Goal: Information Seeking & Learning: Learn about a topic

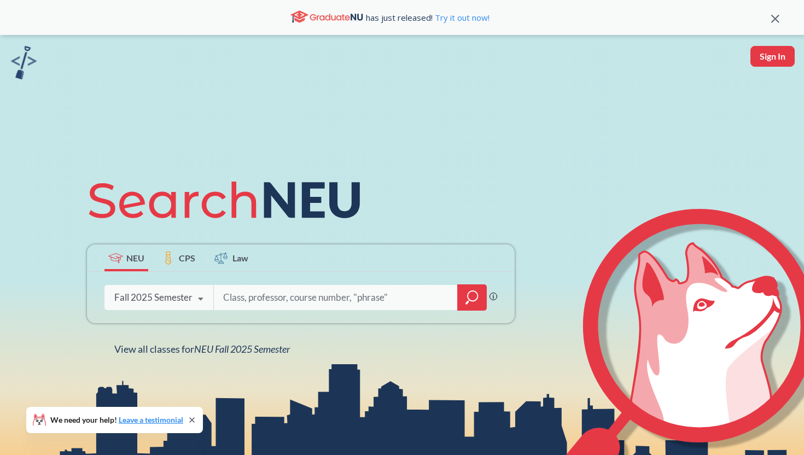
click at [262, 298] on input "search" at bounding box center [335, 297] width 227 height 23
type input "V"
type input "CSYE7374"
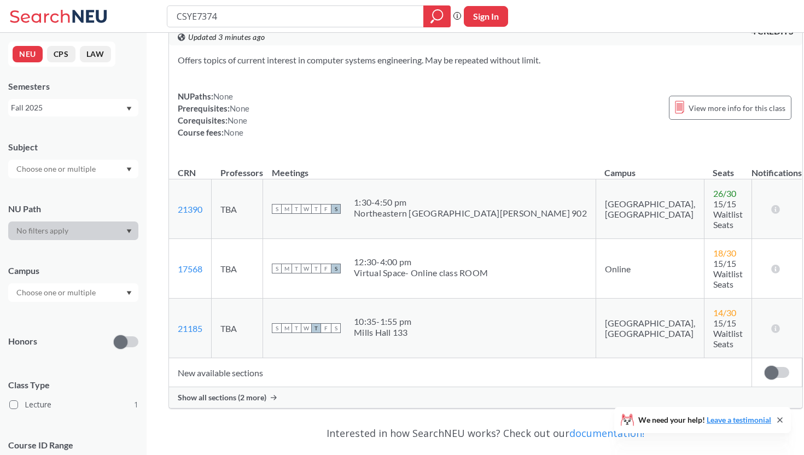
scroll to position [39, 0]
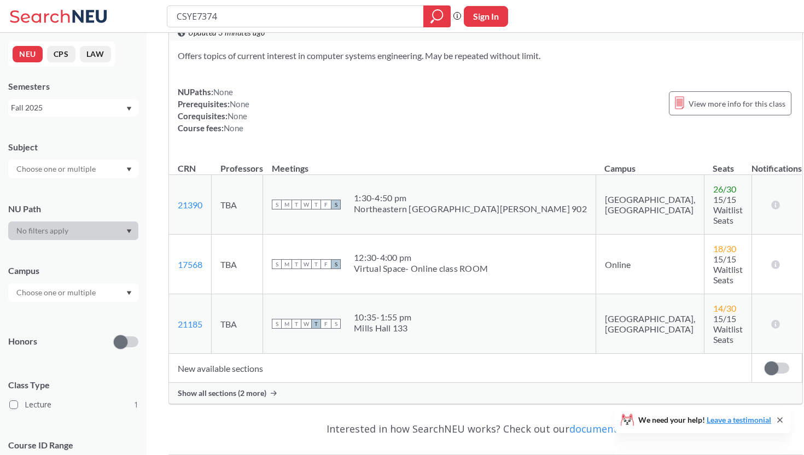
click at [258, 388] on span "Show all sections (2 more)" at bounding box center [222, 393] width 89 height 10
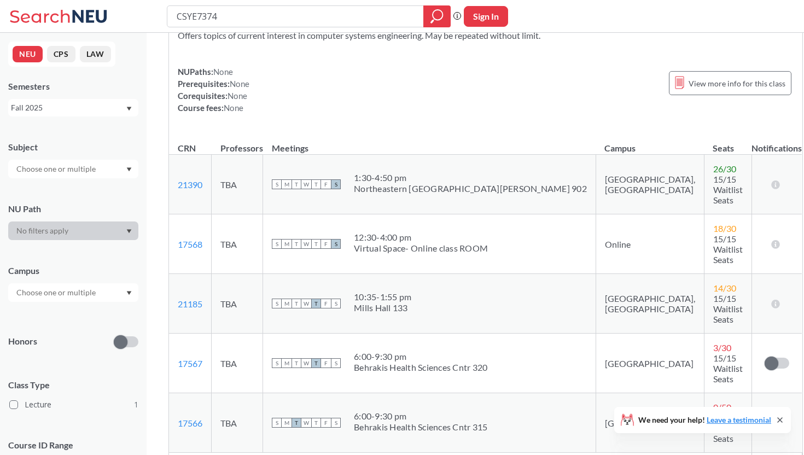
scroll to position [57, 0]
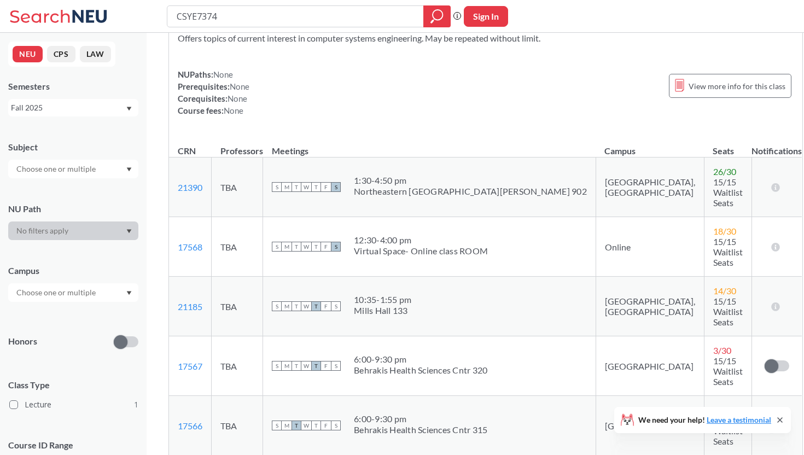
drag, startPoint x: 364, startPoint y: 252, endPoint x: 441, endPoint y: 250, distance: 77.1
click at [442, 294] on div "S M T W T F S 10:35 - 1:55 pm [PERSON_NAME][GEOGRAPHIC_DATA][PERSON_NAME] 133" at bounding box center [429, 306] width 315 height 24
drag, startPoint x: 370, startPoint y: 256, endPoint x: 431, endPoint y: 253, distance: 61.3
click at [431, 294] on div "S M T W T F S 10:35 - 1:55 pm [PERSON_NAME][GEOGRAPHIC_DATA][PERSON_NAME] 133" at bounding box center [429, 306] width 315 height 24
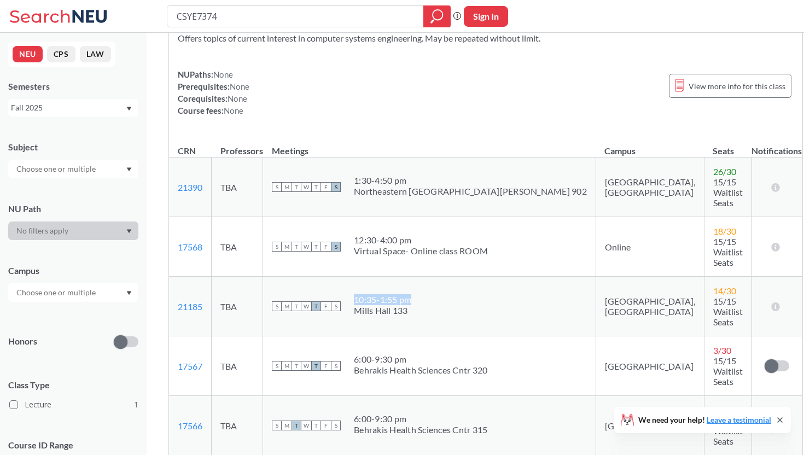
drag, startPoint x: 424, startPoint y: 253, endPoint x: 365, endPoint y: 253, distance: 59.1
click at [365, 294] on div "S M T W T F S 10:35 - 1:55 pm [PERSON_NAME][GEOGRAPHIC_DATA][PERSON_NAME] 133" at bounding box center [429, 306] width 315 height 24
click at [421, 277] on td "S M T W T F S 10:35 - 1:55 pm [PERSON_NAME][GEOGRAPHIC_DATA][PERSON_NAME] 133" at bounding box center [429, 307] width 333 height 60
drag, startPoint x: 371, startPoint y: 257, endPoint x: 440, endPoint y: 257, distance: 69.4
click at [440, 294] on div "S M T W T F S 10:35 - 1:55 pm [PERSON_NAME][GEOGRAPHIC_DATA][PERSON_NAME] 133" at bounding box center [429, 306] width 315 height 24
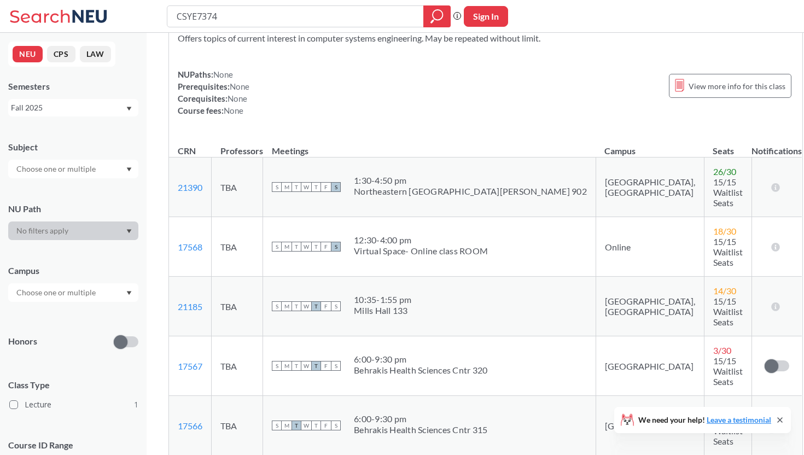
click at [371, 135] on th "Meetings" at bounding box center [429, 146] width 333 height 24
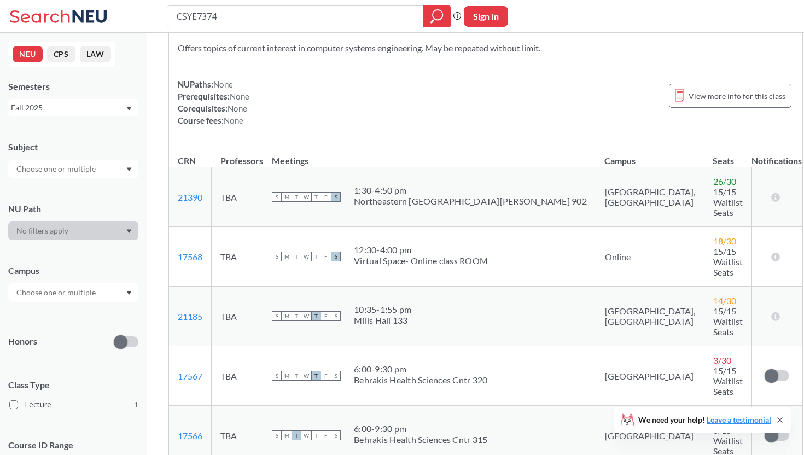
scroll to position [0, 0]
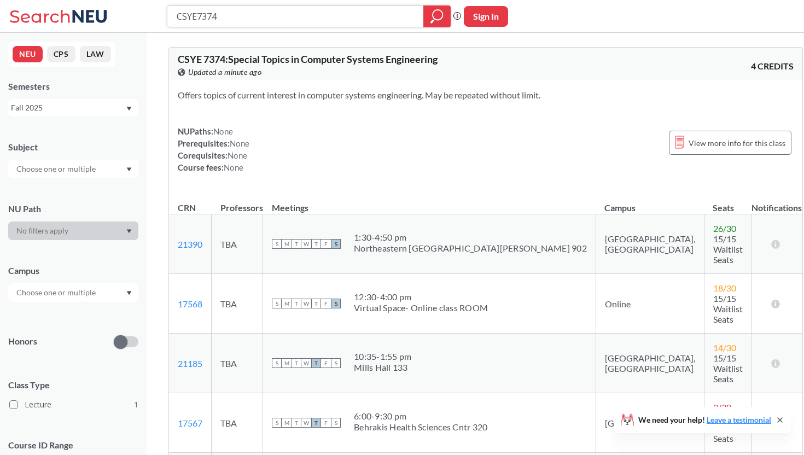
drag, startPoint x: 198, startPoint y: 16, endPoint x: 267, endPoint y: 21, distance: 68.5
click at [267, 21] on input "CSYE7374" at bounding box center [296, 16] width 240 height 19
click at [81, 300] on div at bounding box center [73, 292] width 130 height 19
click at [109, 266] on div "Campus" at bounding box center [73, 271] width 130 height 12
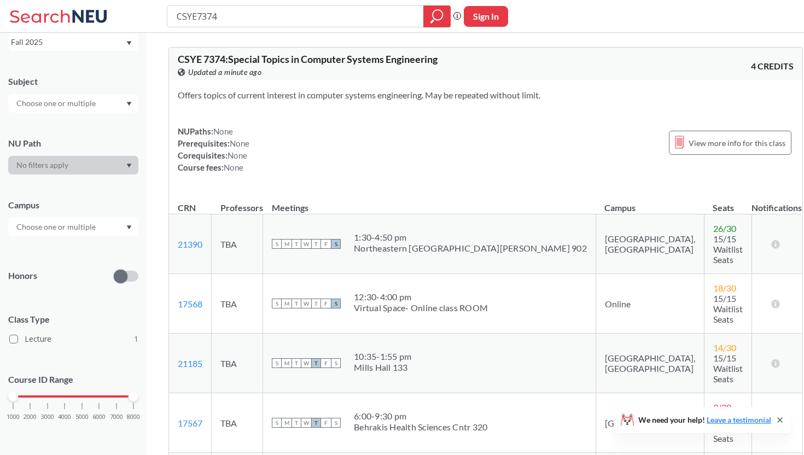
click at [118, 229] on div at bounding box center [73, 227] width 130 height 19
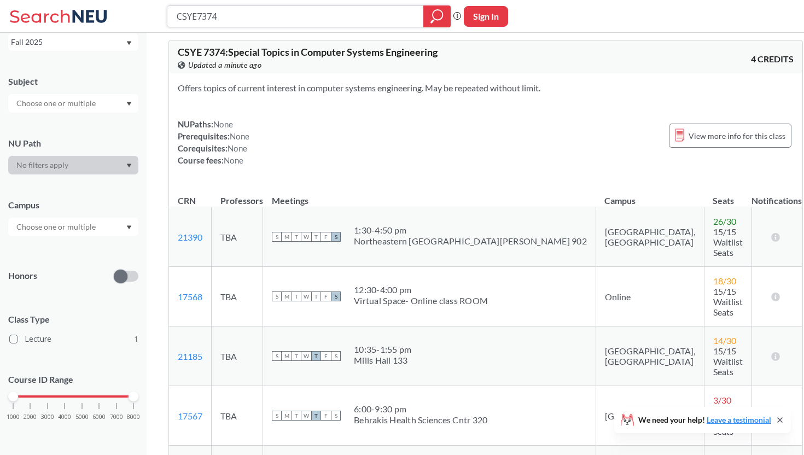
drag, startPoint x: 198, startPoint y: 13, endPoint x: 287, endPoint y: 17, distance: 88.1
click at [287, 17] on input "CSYE7374" at bounding box center [296, 16] width 240 height 19
type input "CSYE"
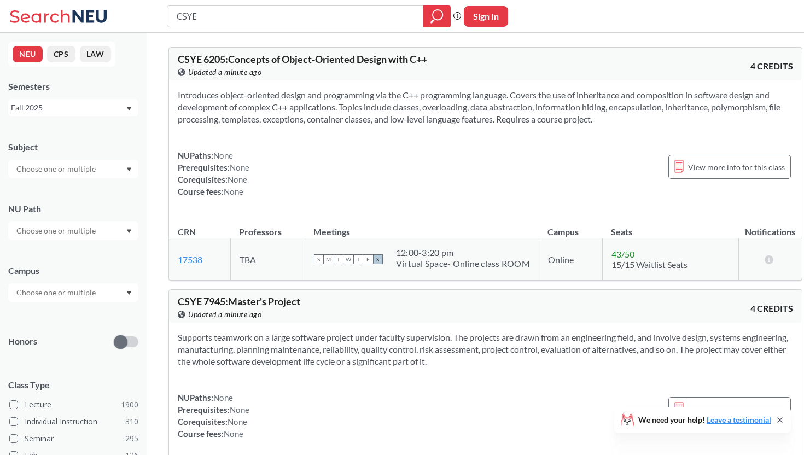
click at [94, 285] on div at bounding box center [73, 292] width 130 height 19
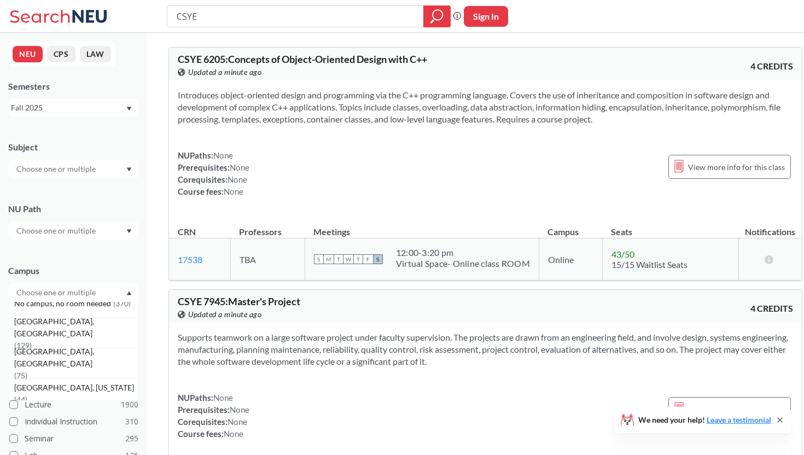
scroll to position [79, 0]
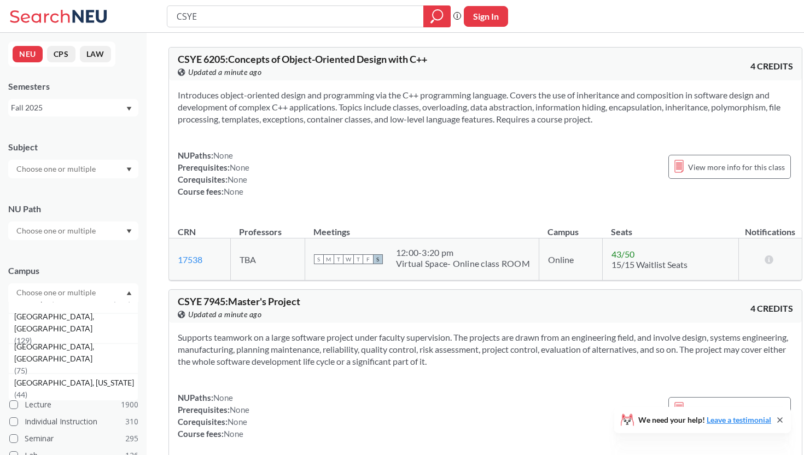
click at [83, 325] on div "[GEOGRAPHIC_DATA], [GEOGRAPHIC_DATA] ( 129 )" at bounding box center [76, 329] width 124 height 36
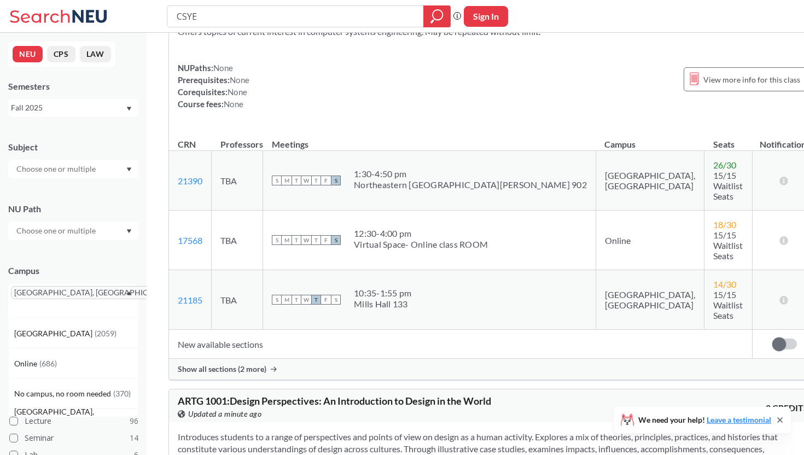
scroll to position [130, 0]
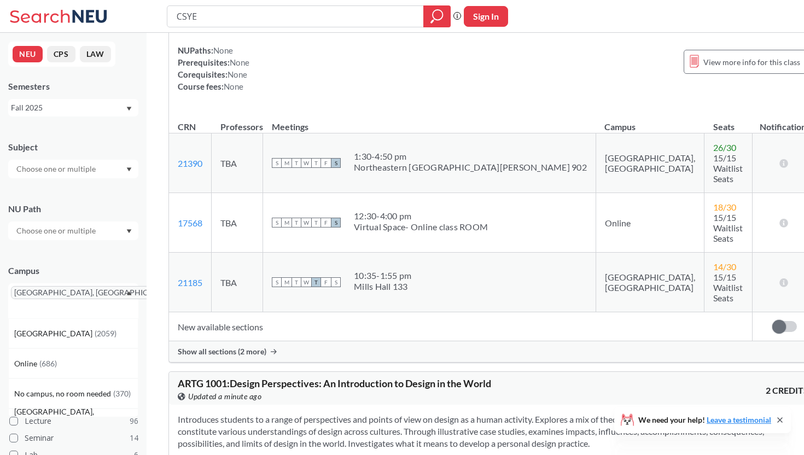
click at [259, 347] on span "Show all sections (2 more)" at bounding box center [222, 352] width 89 height 10
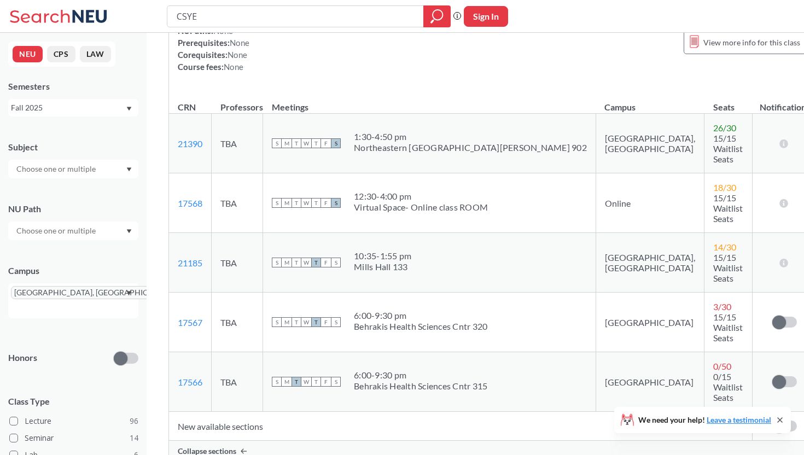
scroll to position [0, 0]
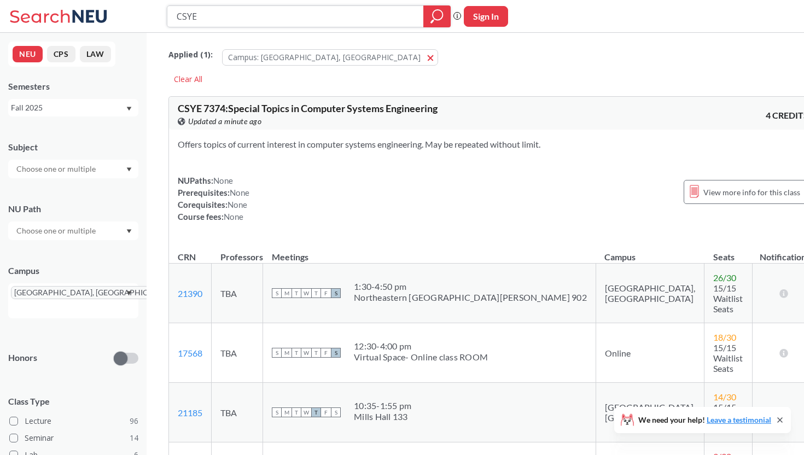
drag, startPoint x: 217, startPoint y: 12, endPoint x: 120, endPoint y: 12, distance: 96.2
click at [120, 12] on div "CSYE Phrase search guarantees the exact search appears in the results. Ex. If y…" at bounding box center [402, 16] width 804 height 33
type input "i"
type input "INFO"
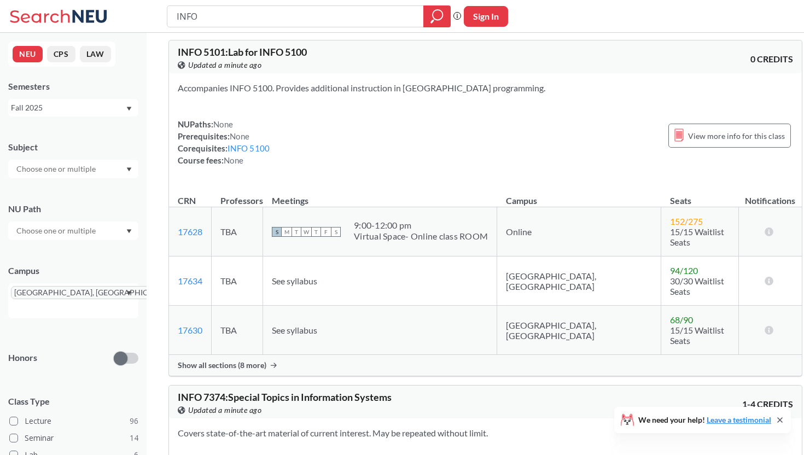
scroll to position [57, 0]
click at [249, 359] on span "Show all sections (8 more)" at bounding box center [222, 364] width 89 height 10
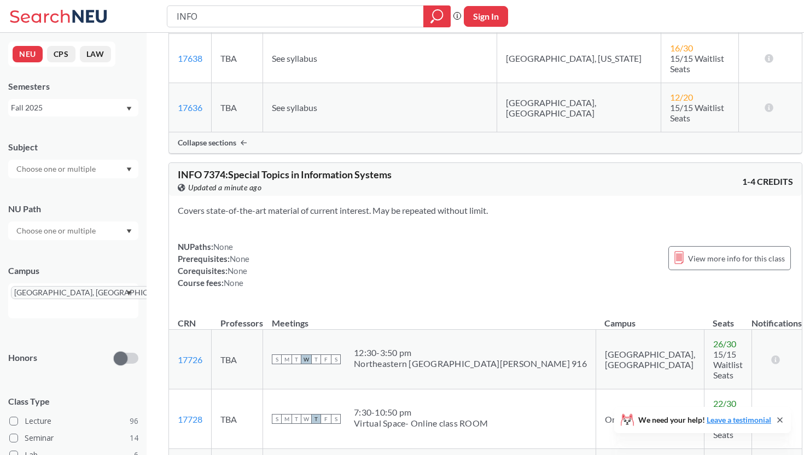
scroll to position [709, 0]
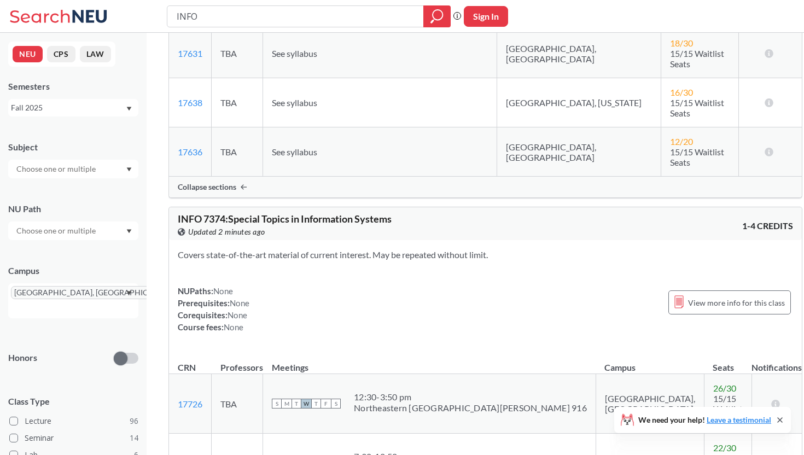
scroll to position [615, 0]
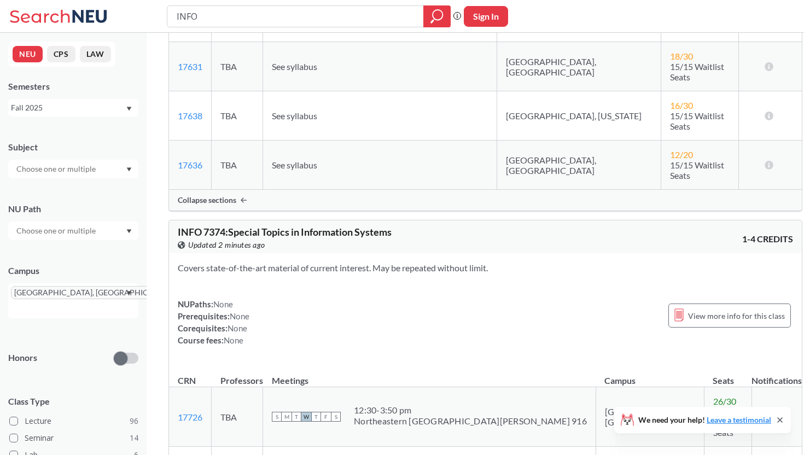
click at [346, 298] on div "NUPaths: None Prerequisites: None Corequisites: None Course fees: None View mor…" at bounding box center [485, 322] width 615 height 48
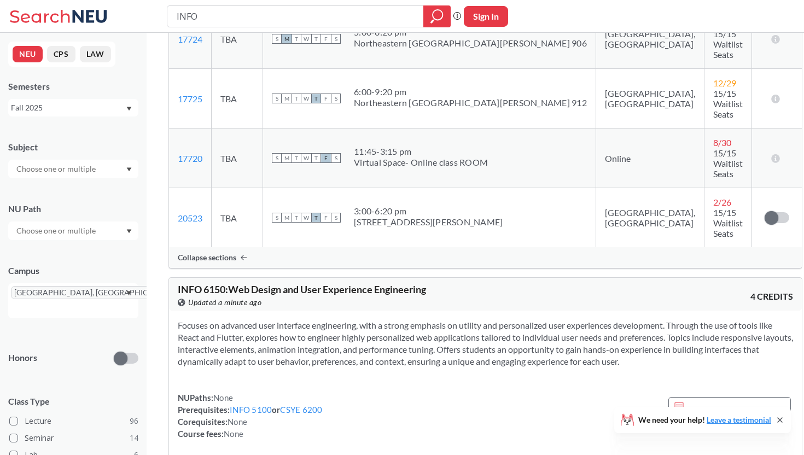
scroll to position [1251, 0]
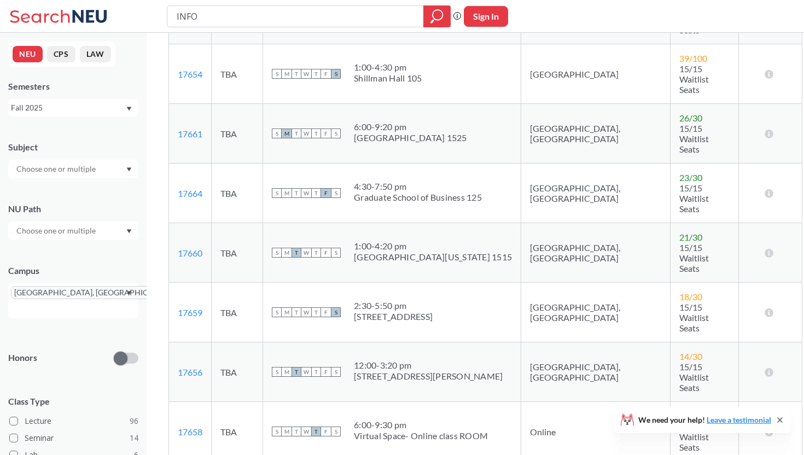
scroll to position [1817, 0]
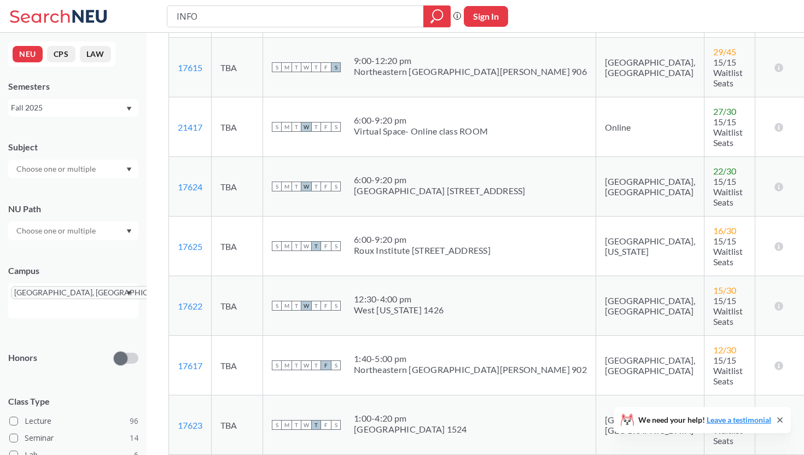
scroll to position [2608, 0]
